Goal: Information Seeking & Learning: Find specific fact

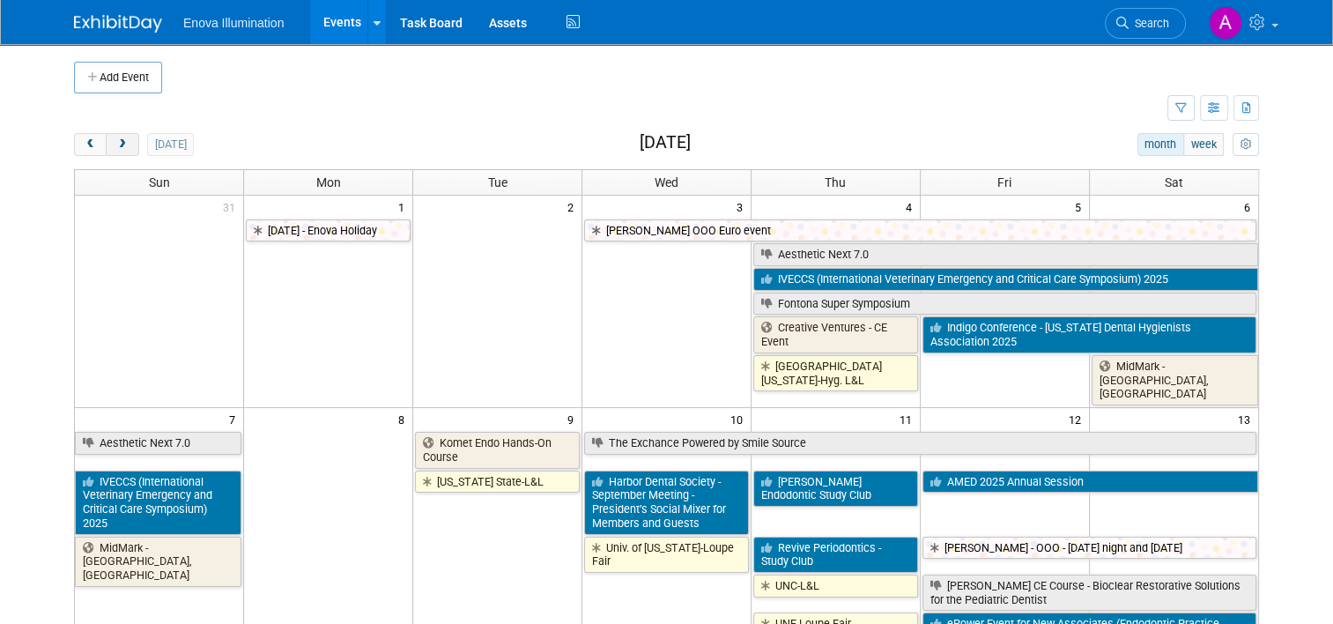
click at [115, 145] on span "next" at bounding box center [121, 144] width 13 height 11
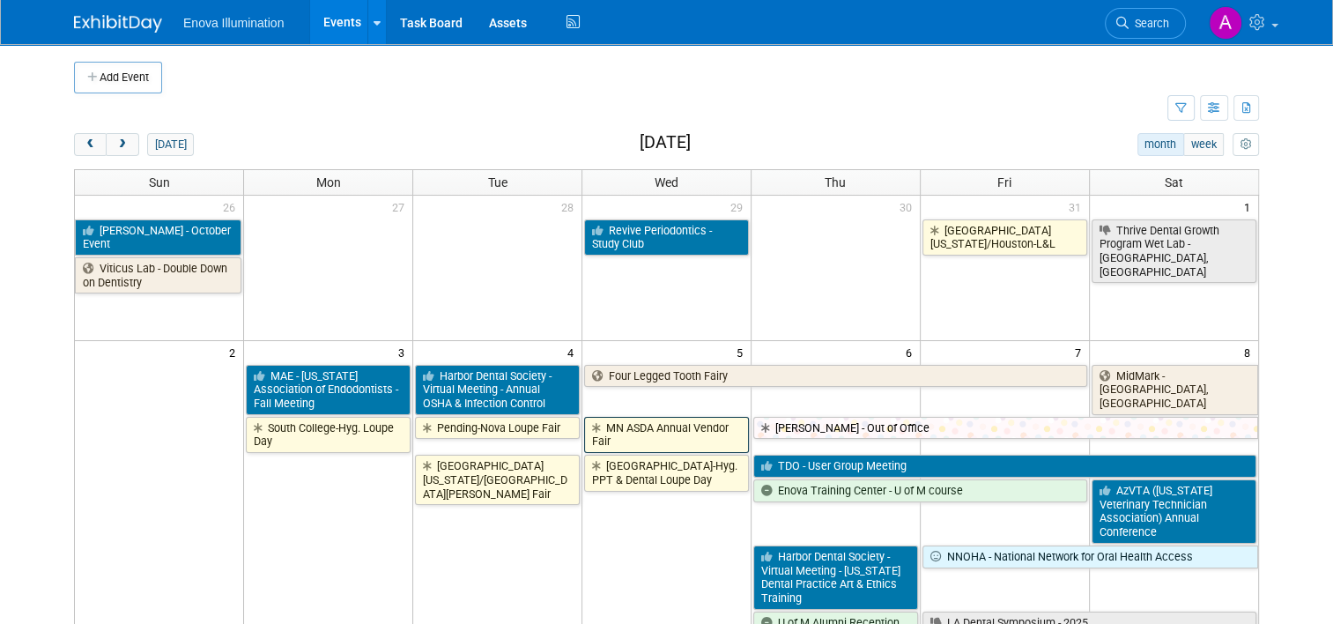
click at [649, 430] on link "MN ASDA Annual Vendor Fair" at bounding box center [666, 435] width 165 height 36
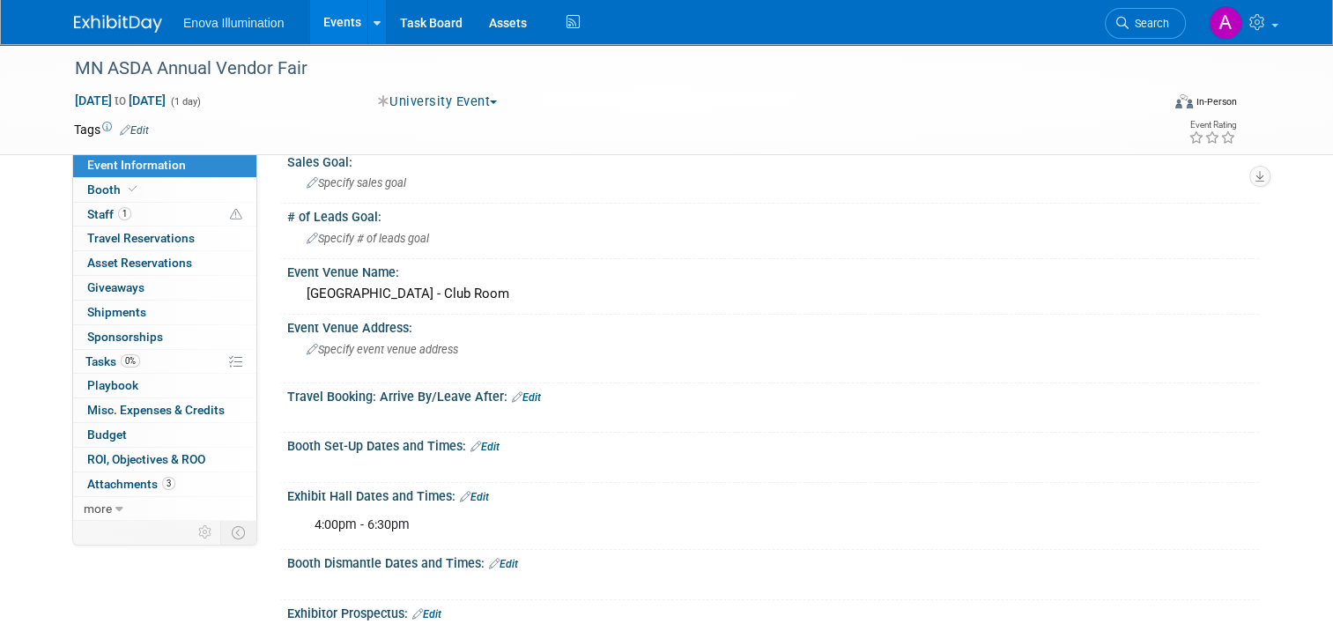
scroll to position [88, 0]
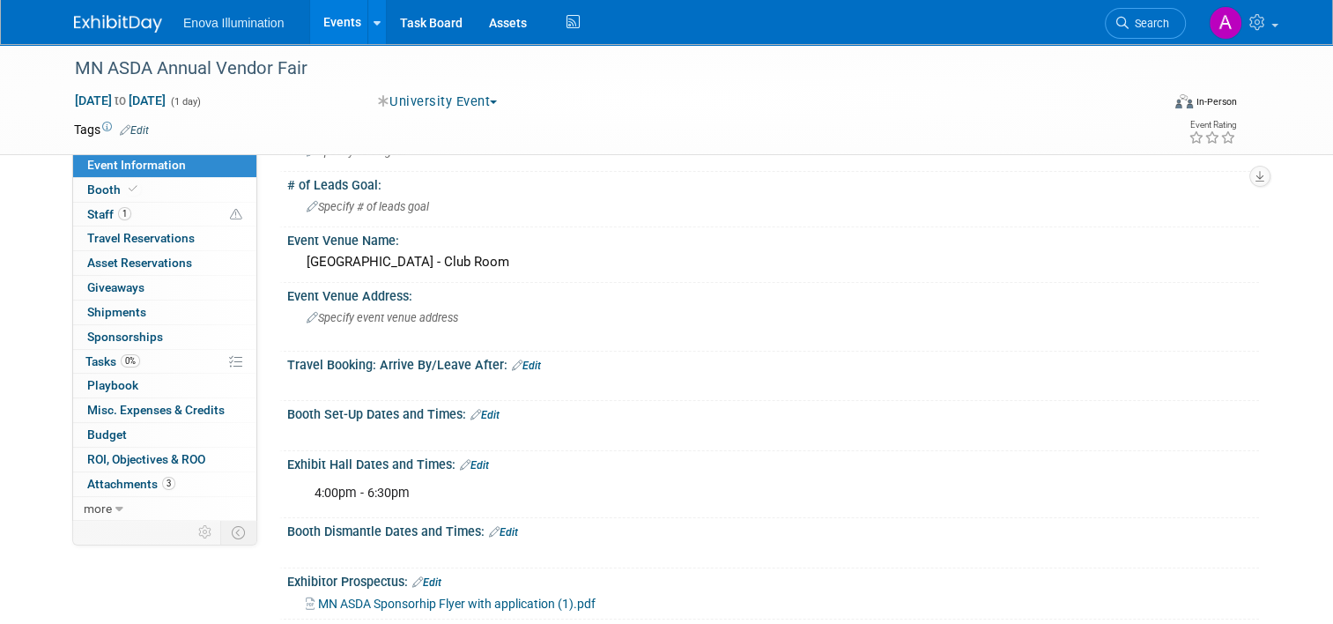
click at [123, 22] on img at bounding box center [118, 24] width 88 height 18
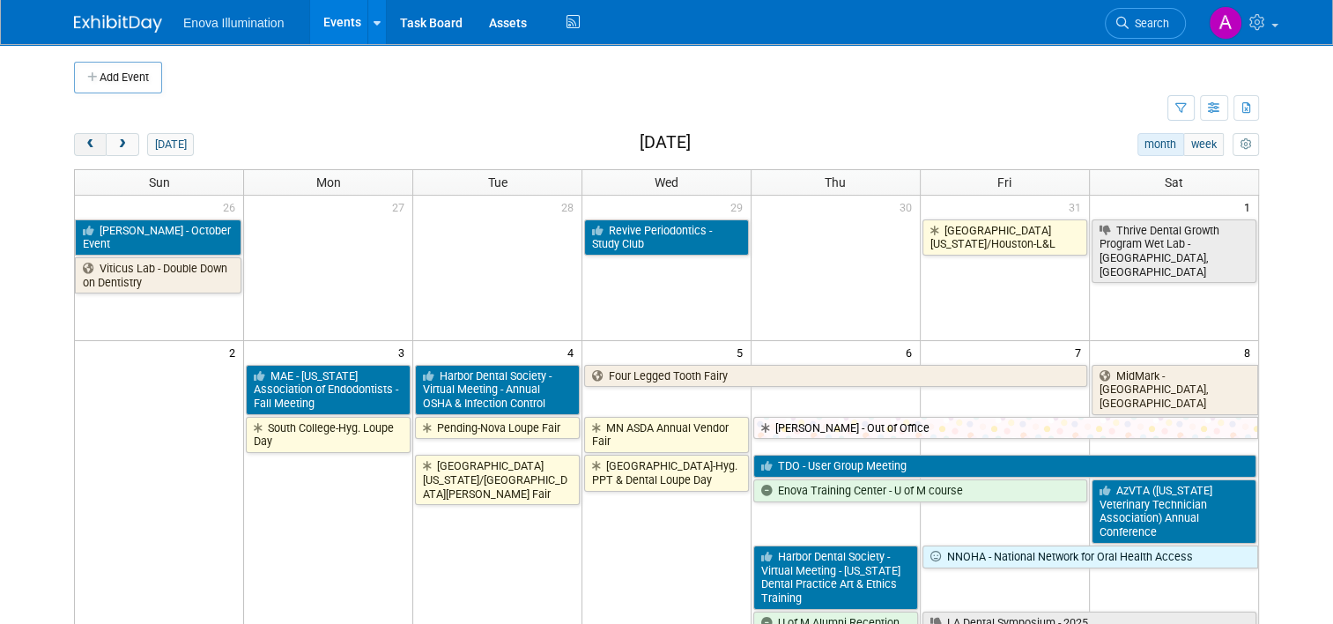
click at [85, 144] on button "prev" at bounding box center [90, 144] width 33 height 23
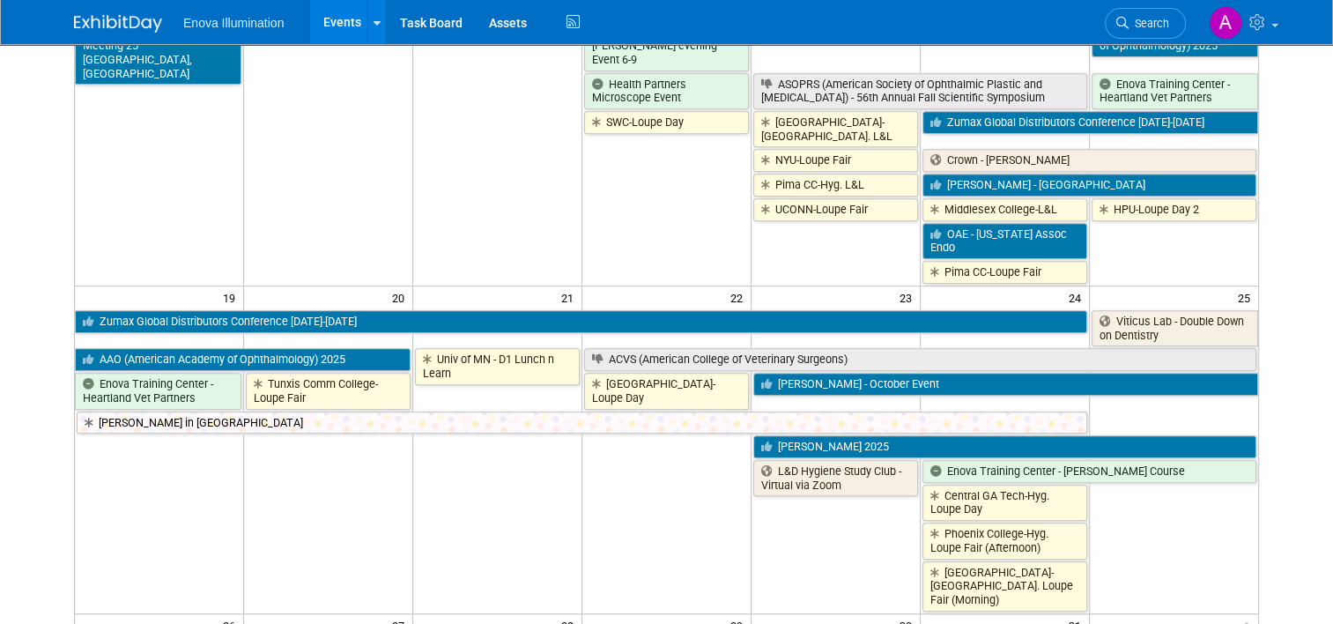
scroll to position [793, 0]
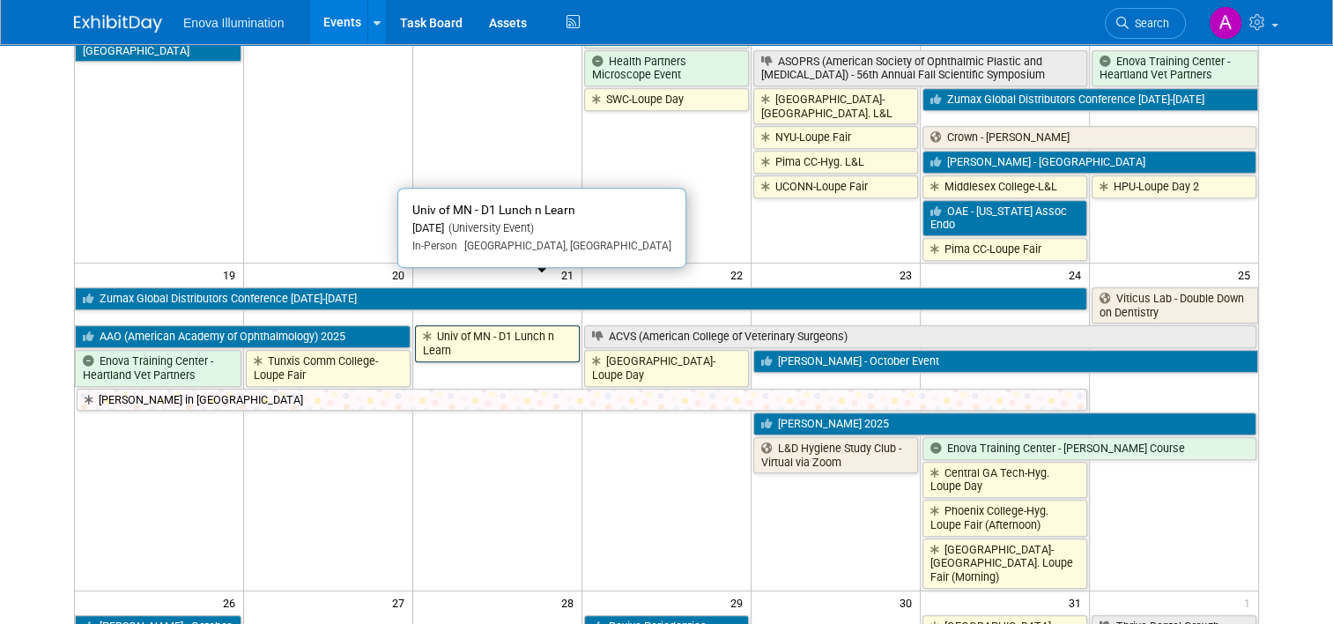
click at [485, 325] on link "Univ of MN - D1 Lunch n Learn" at bounding box center [497, 343] width 165 height 36
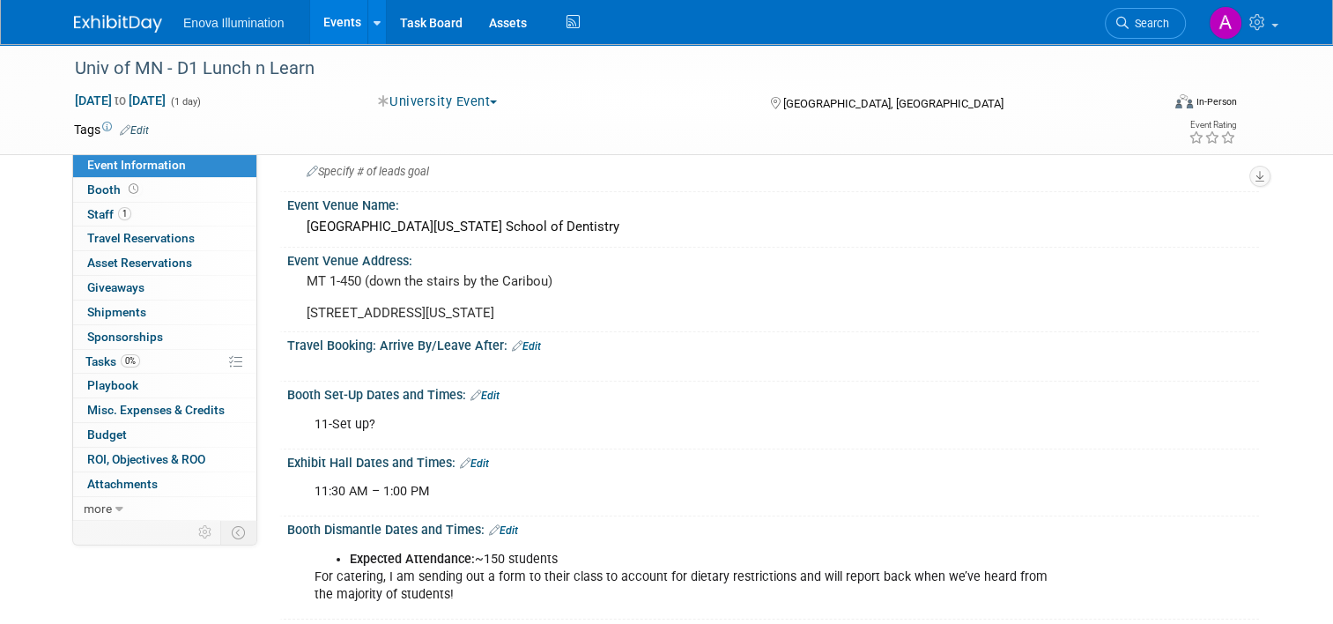
scroll to position [88, 0]
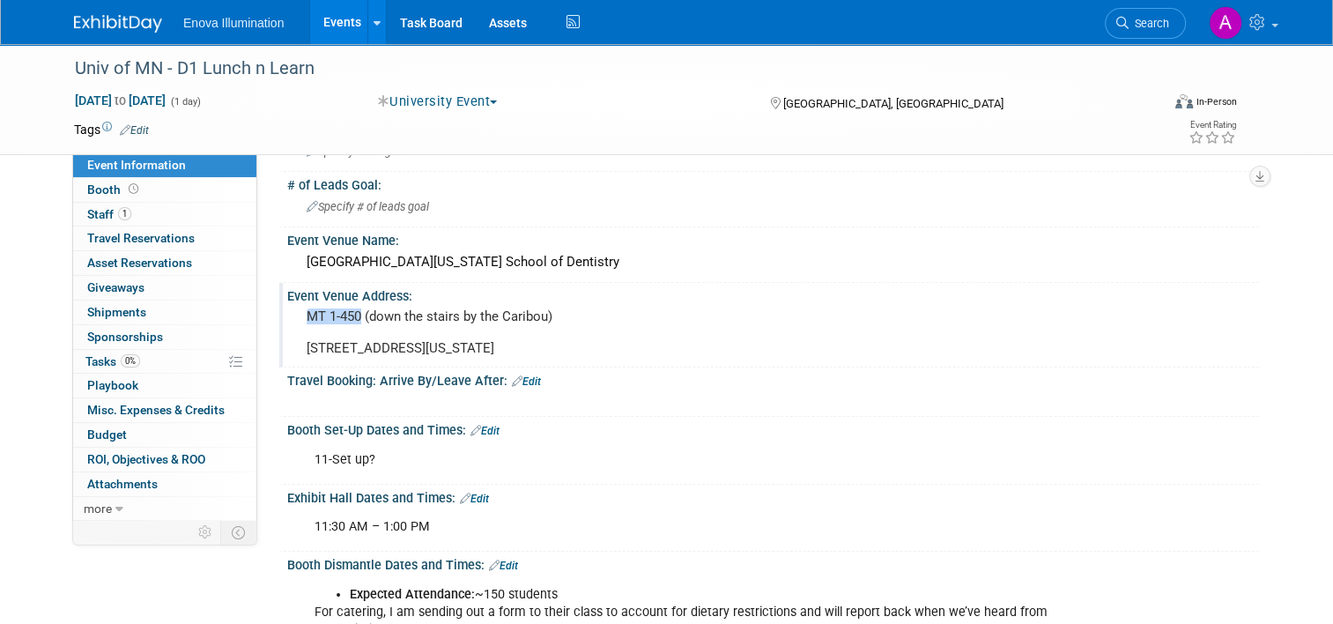
drag, startPoint x: 296, startPoint y: 310, endPoint x: 351, endPoint y: 311, distance: 55.5
click at [351, 311] on pre "MT 1-450 (down the stairs by the Caribou) [STREET_ADDRESS][US_STATE]" at bounding box center [490, 332] width 366 height 48
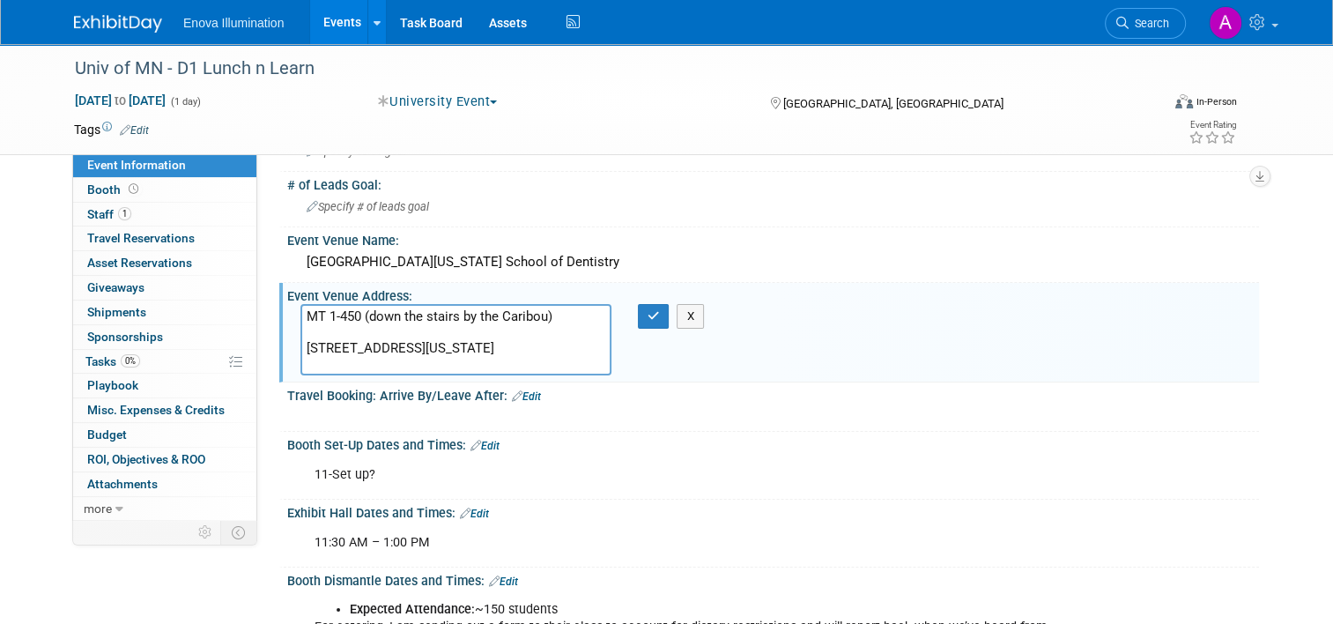
click at [279, 310] on div "Event Venue Address: MT 1-450 (down the stairs by the Caribou) [STREET_ADDRESS]…" at bounding box center [768, 333] width 979 height 100
drag, startPoint x: 349, startPoint y: 310, endPoint x: 297, endPoint y: 307, distance: 52.0
click at [300, 307] on textarea "MT 1-450 (down the stairs by the Caribou) 515 Delaware St SE, Minneapolis, MN 5…" at bounding box center [455, 339] width 311 height 71
